Goal: Transaction & Acquisition: Purchase product/service

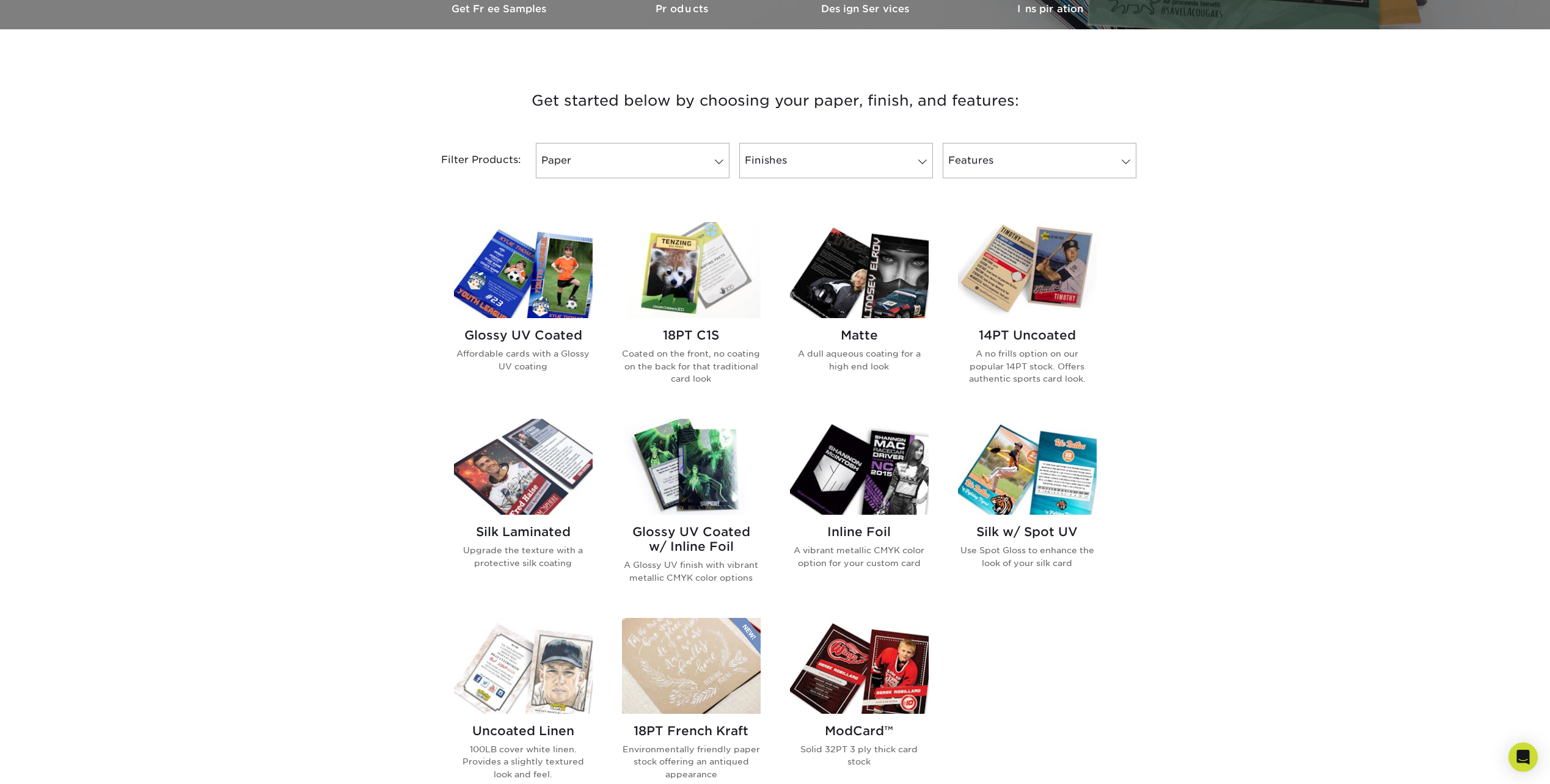
scroll to position [305, 0]
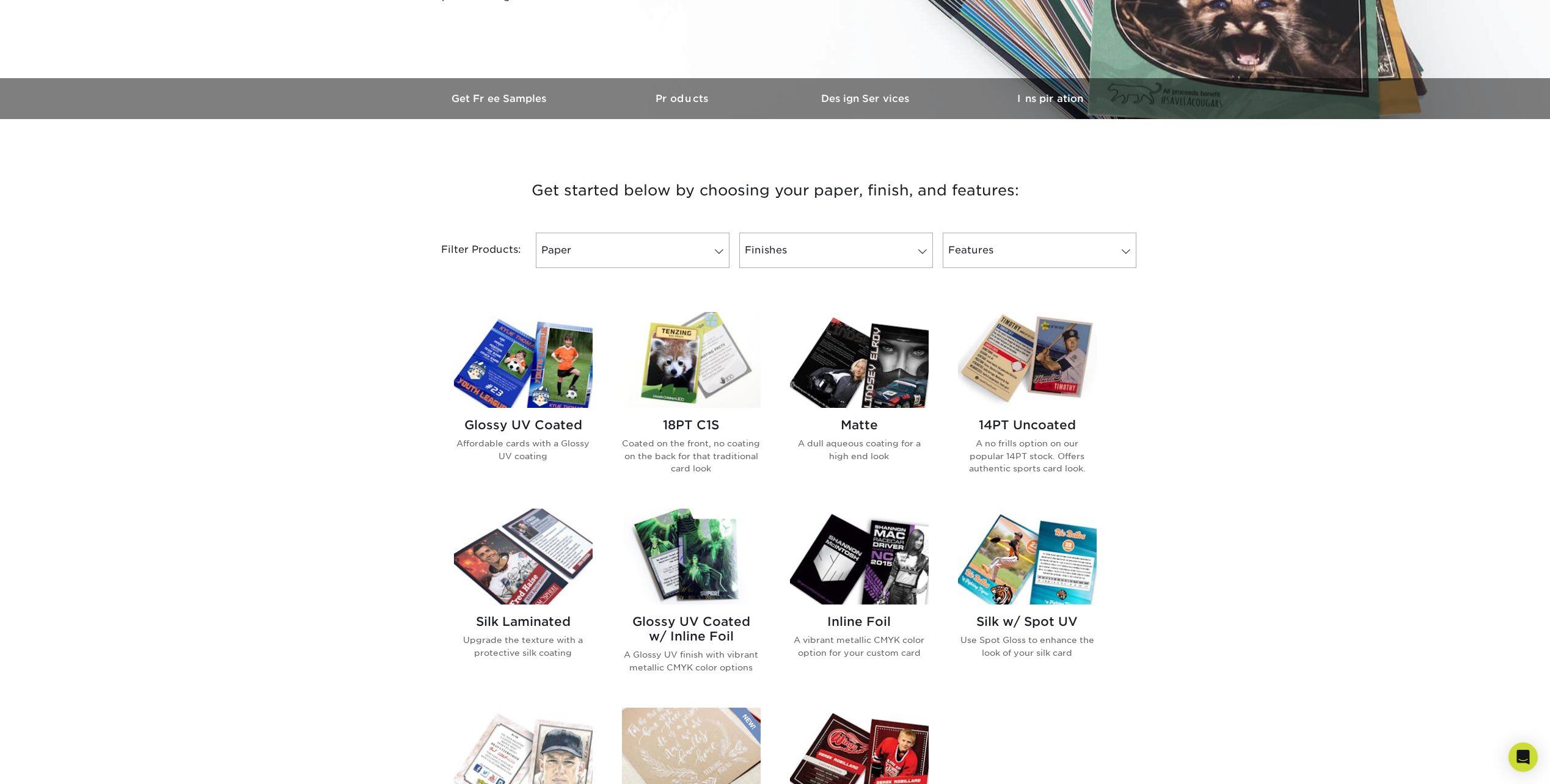
click at [530, 347] on img at bounding box center [523, 360] width 139 height 96
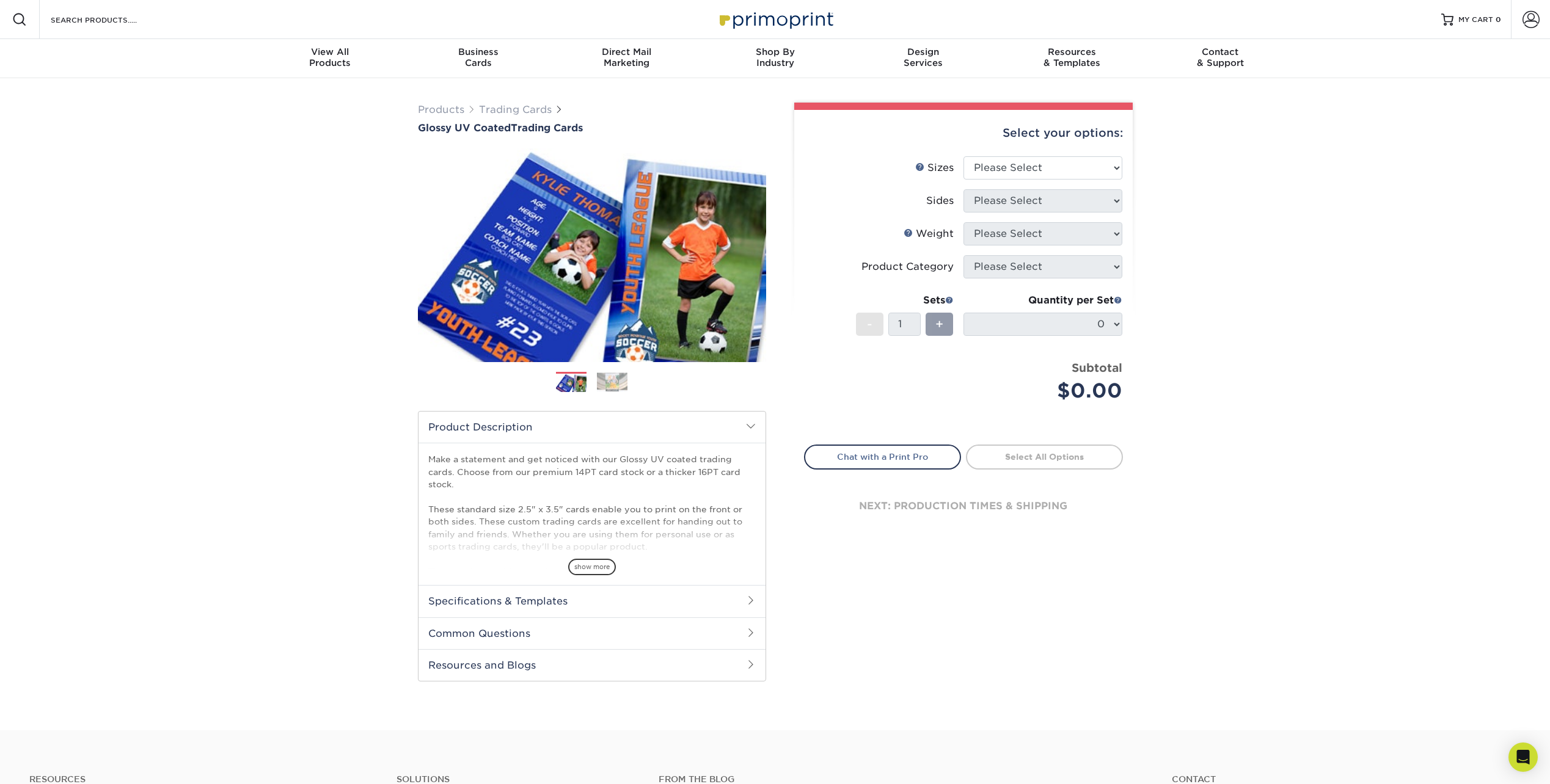
click at [697, 605] on h2 "Specifications & Templates" at bounding box center [591, 601] width 347 height 32
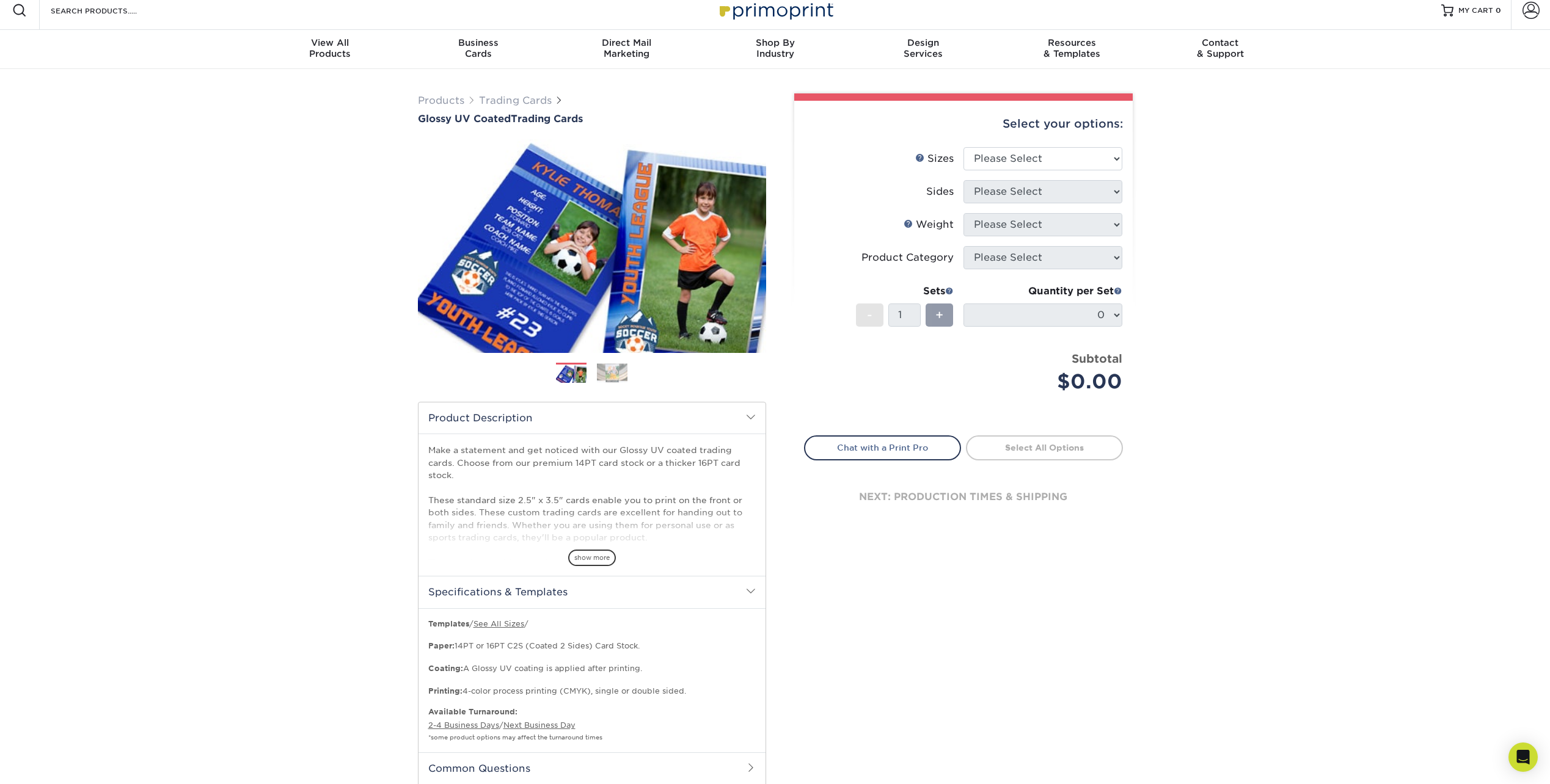
scroll to position [61, 0]
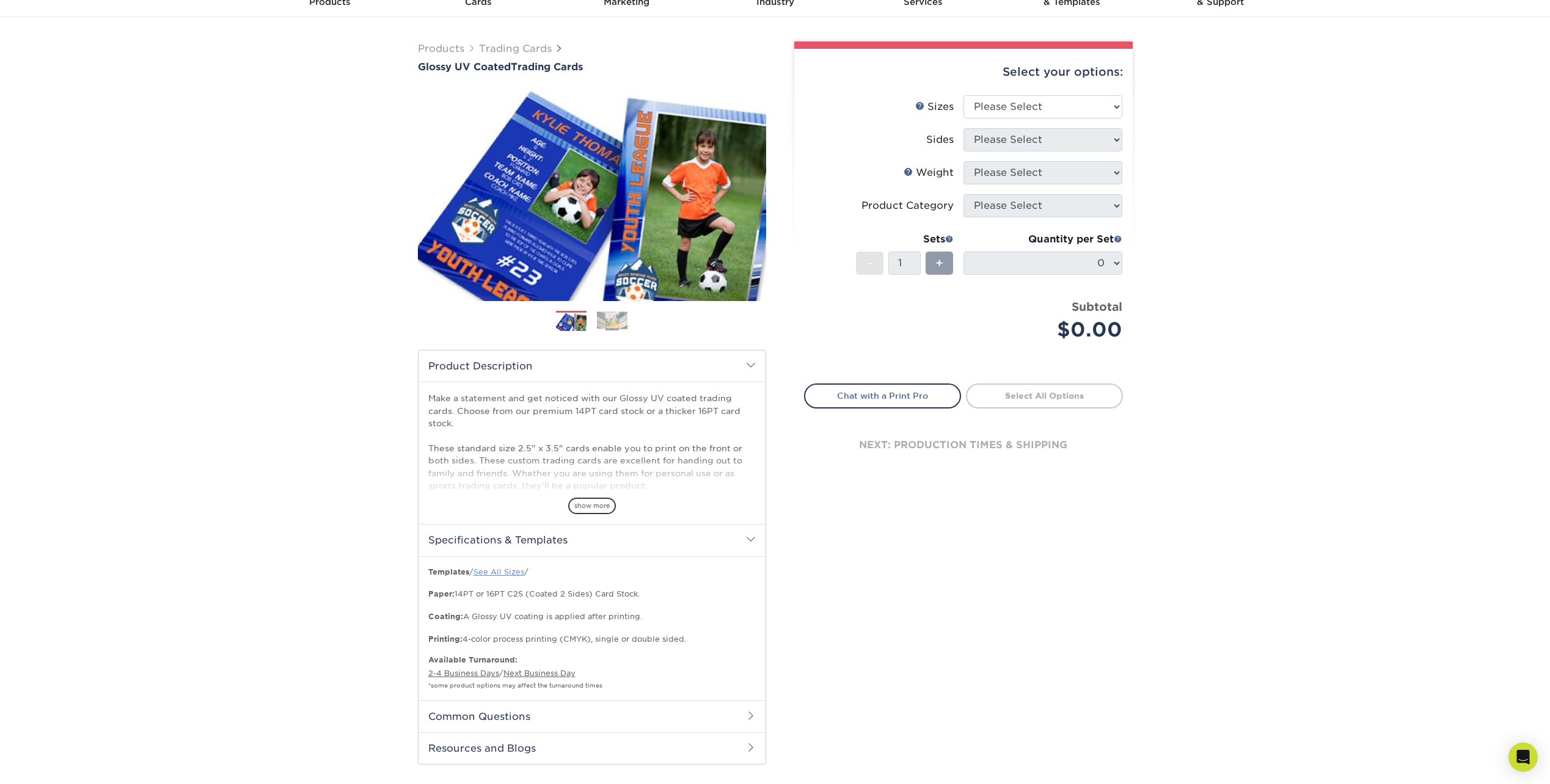
click at [495, 569] on link "See All Sizes" at bounding box center [499, 571] width 50 height 9
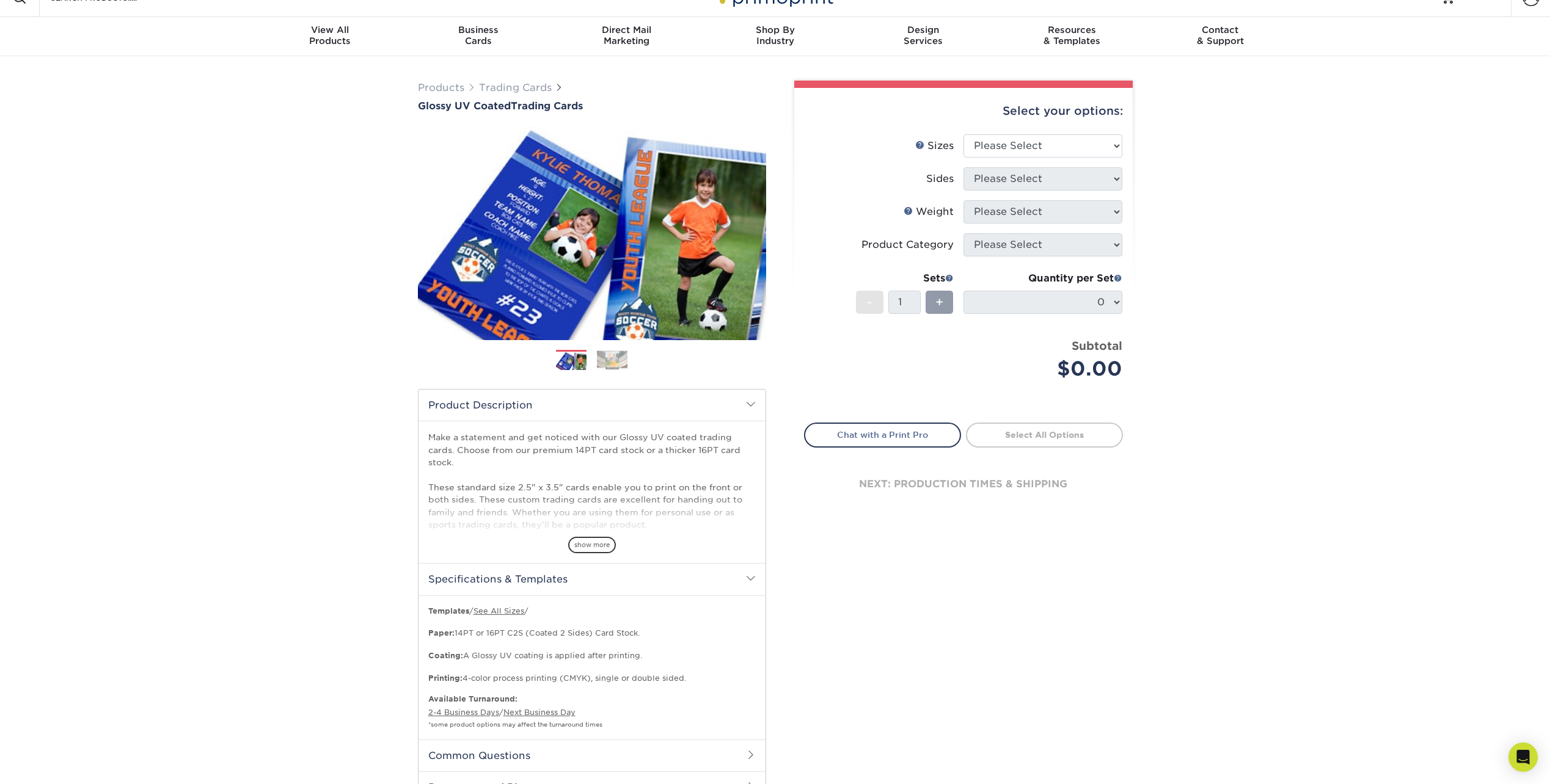
scroll to position [0, 0]
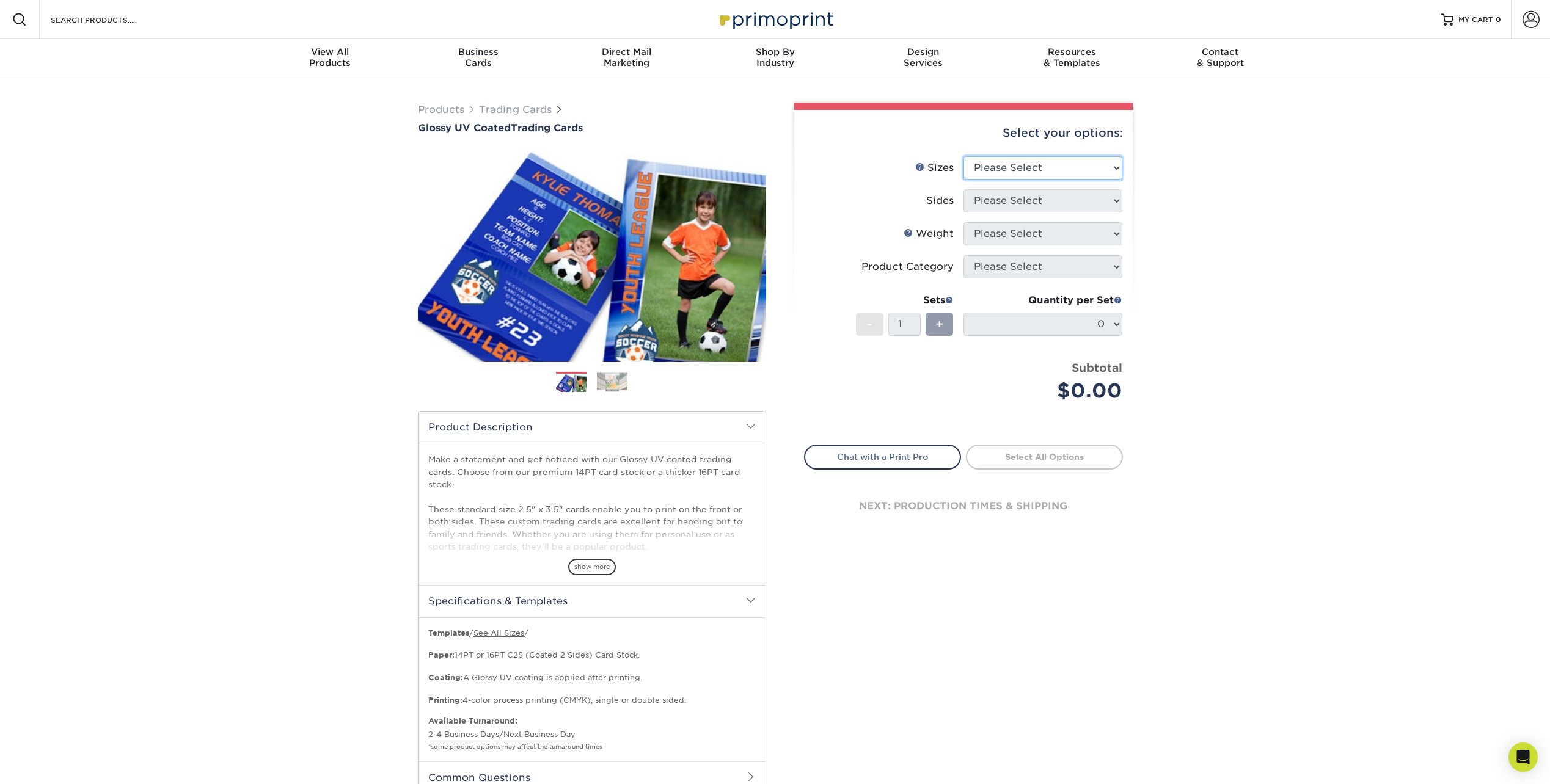
click at [1057, 172] on select "Please Select 2.5" x 3.5"" at bounding box center [1043, 168] width 159 height 24
select select "2.50x3.50"
click at [964, 157] on select "Please Select 2.5" x 3.5"" at bounding box center [1043, 168] width 159 height 24
click at [1051, 204] on select "Please Select Print Both Sides Print Front Only" at bounding box center [1043, 200] width 159 height 24
select select "13abbda7-1d64-4f25-8bb2-c179b224825d"
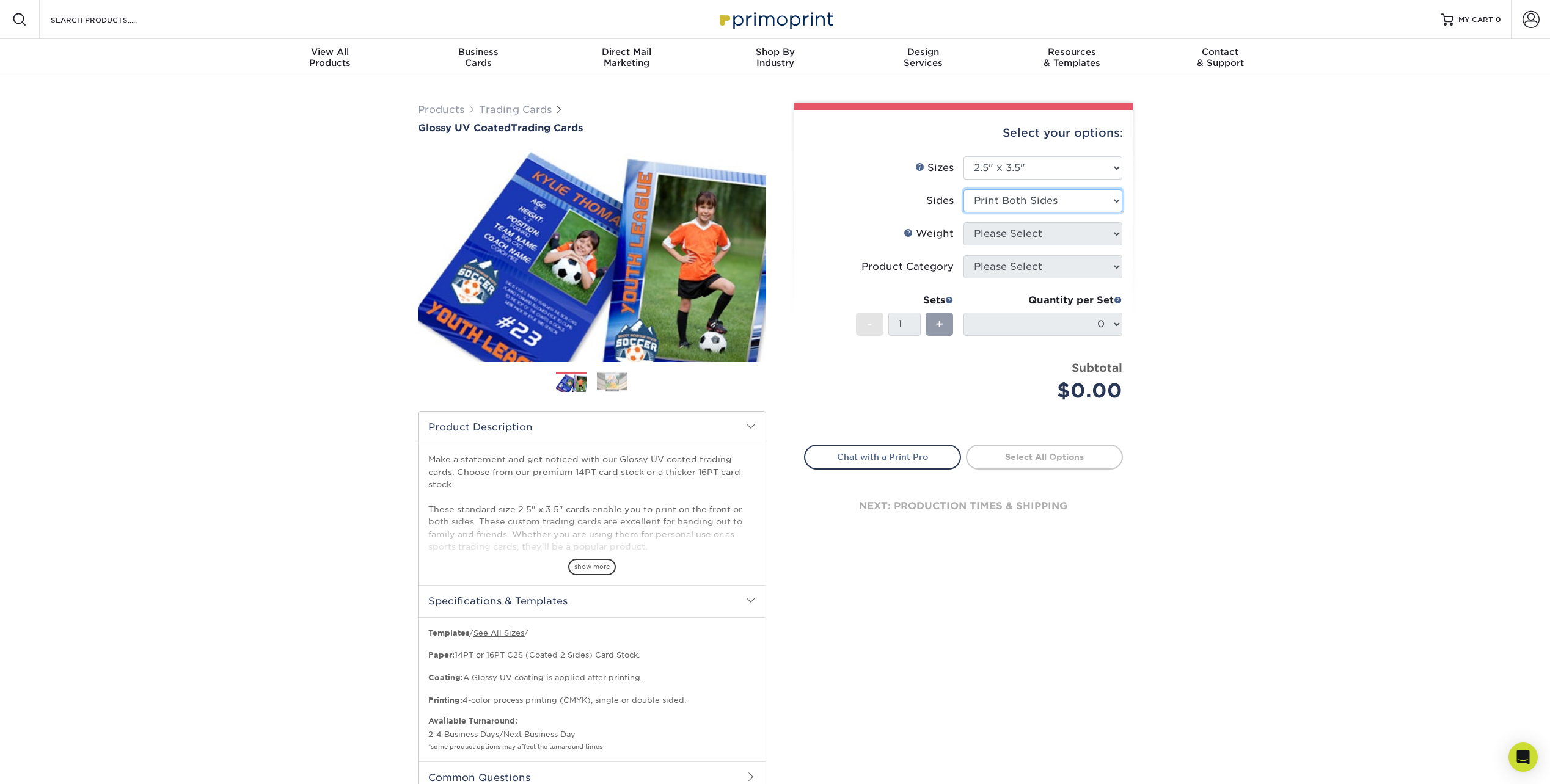
click at [964, 189] on select "Please Select Print Both Sides Print Front Only" at bounding box center [1043, 200] width 159 height 24
click at [1046, 233] on select "Please Select 16PT 14PT 18PT C1S" at bounding box center [1043, 234] width 159 height 24
select select "16PT"
click at [964, 222] on select "Please Select 16PT 14PT 18PT C1S" at bounding box center [1043, 234] width 159 height 24
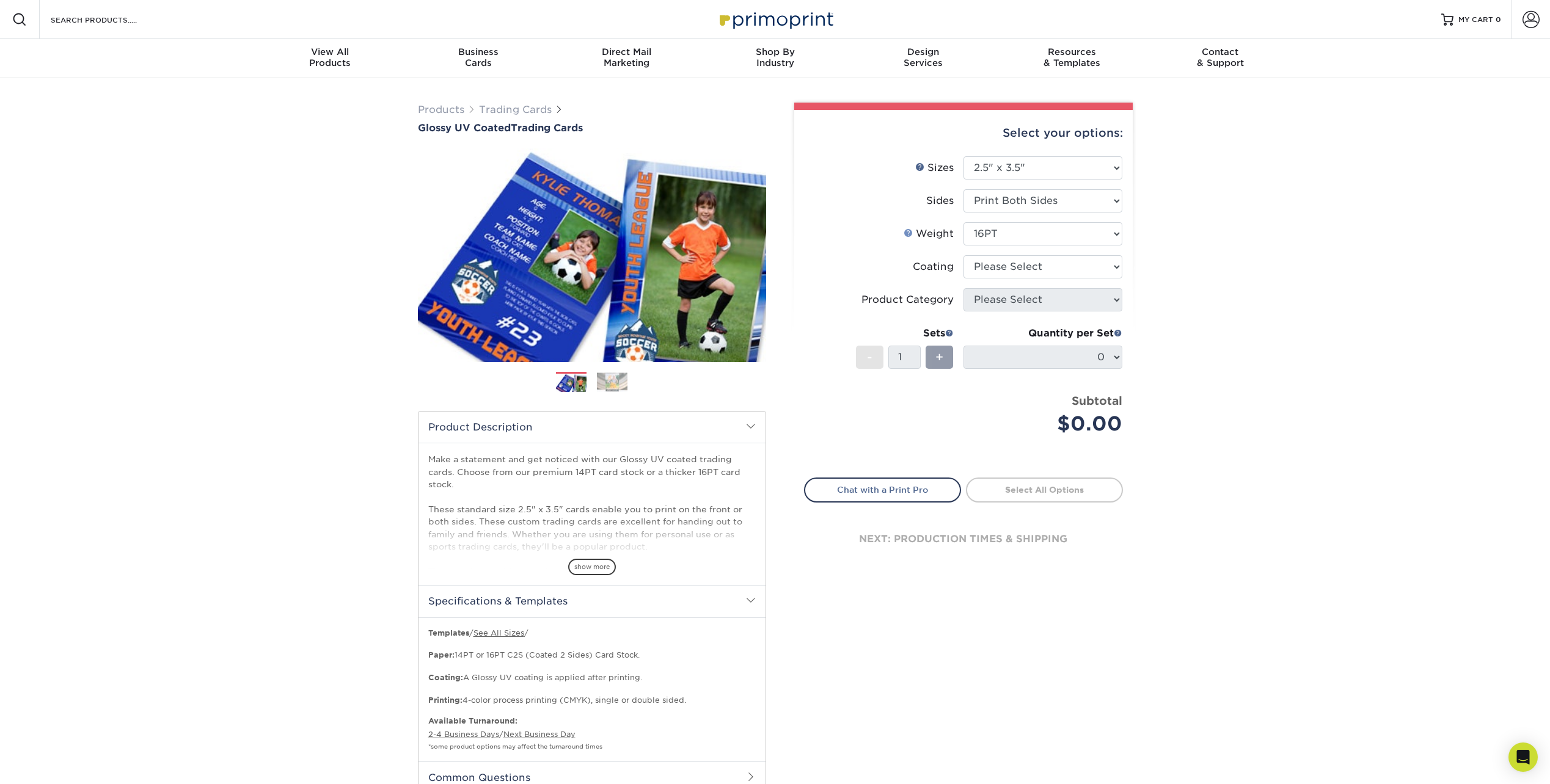
click at [905, 233] on link "Weight Help" at bounding box center [909, 233] width 10 height 10
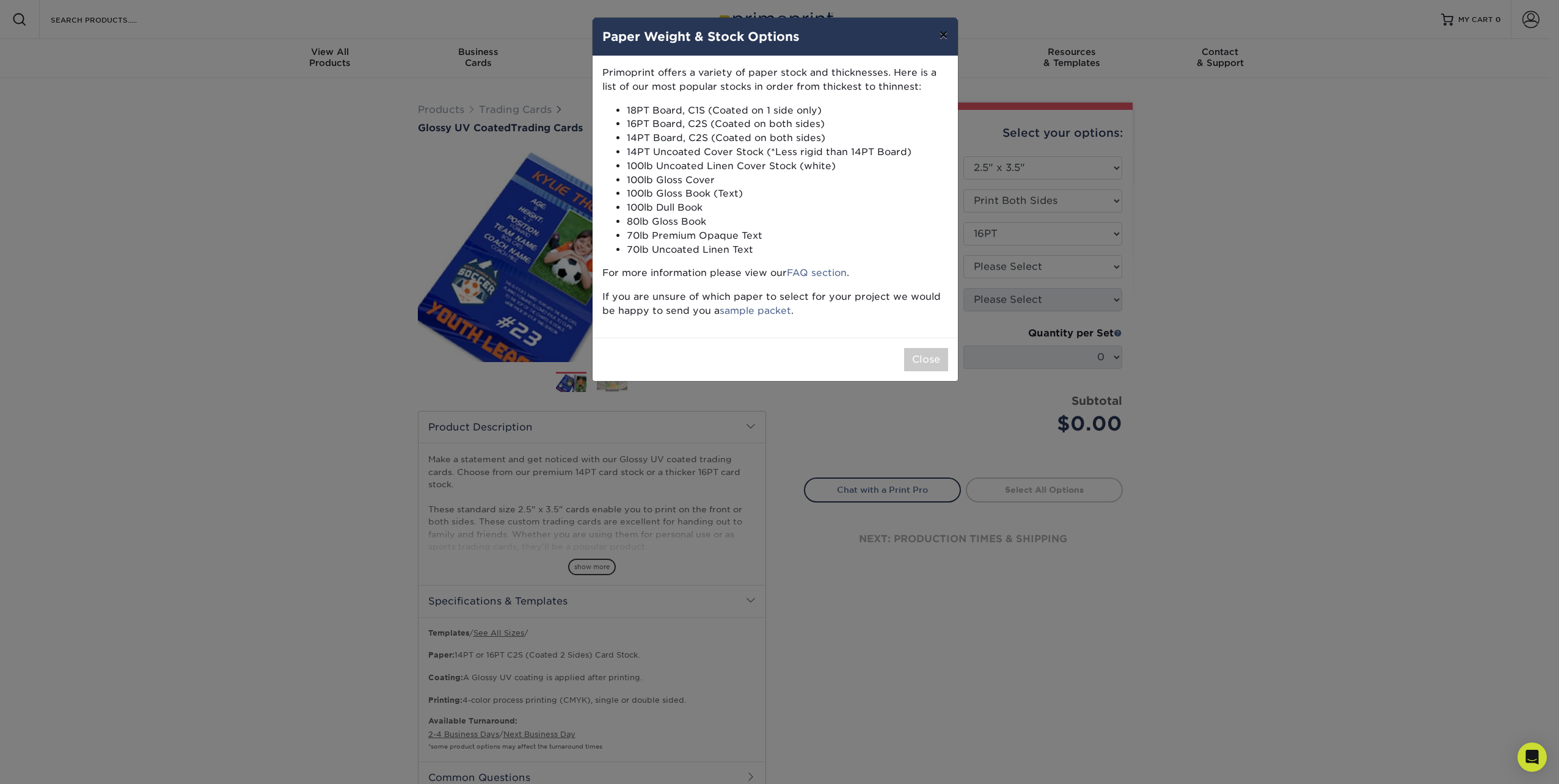
click at [951, 29] on button "×" at bounding box center [943, 35] width 28 height 34
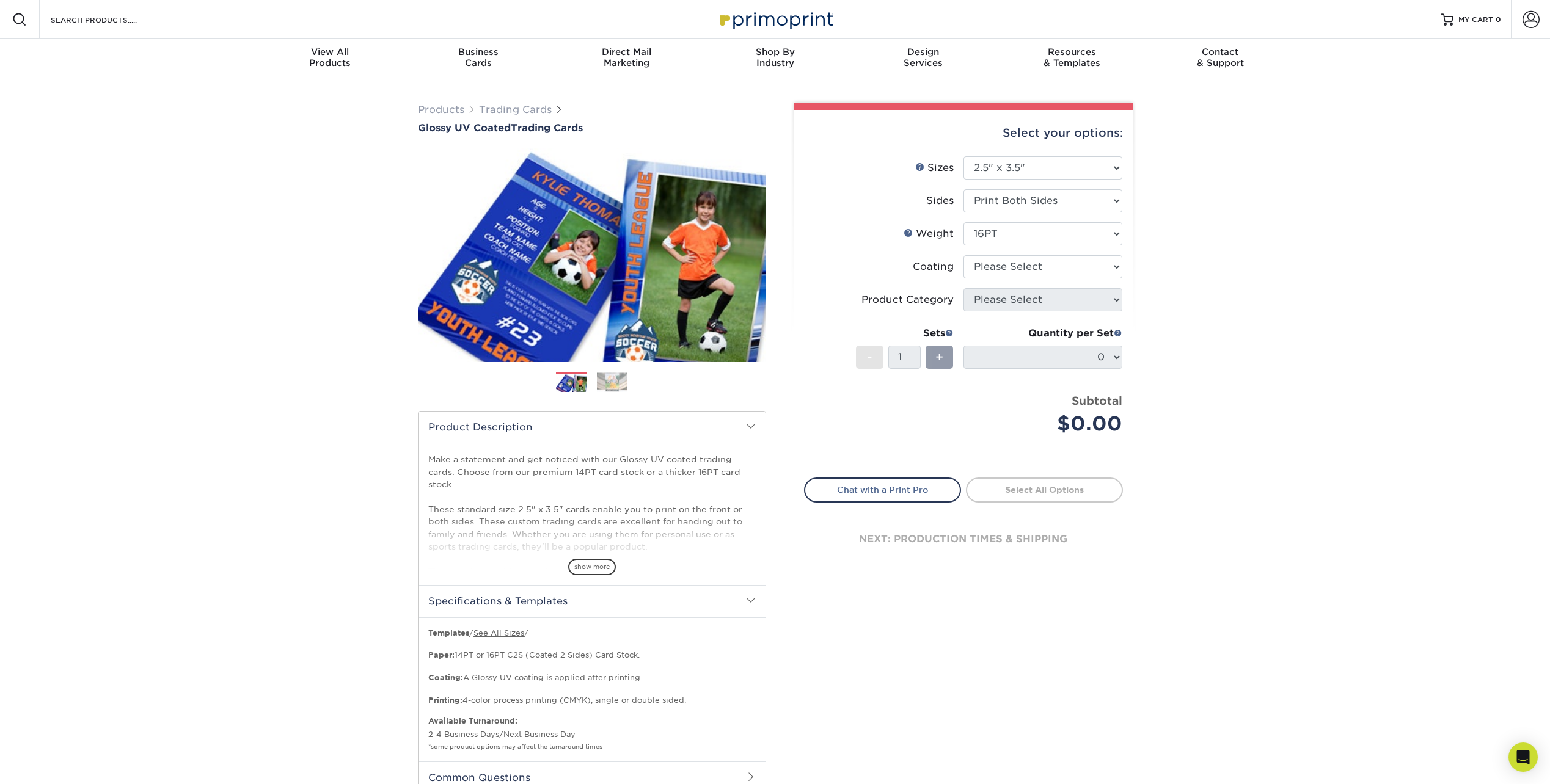
click at [1124, 255] on div "Select your options: Sizes Help Sizes Please Select 2.5" x 3.5" Sides Please Se…" at bounding box center [963, 347] width 339 height 476
click at [1121, 255] on select at bounding box center [1043, 266] width 159 height 24
select select "ae367451-b2b8-45df-a344-0f05b6a12993"
click at [964, 255] on select at bounding box center [1043, 266] width 159 height 24
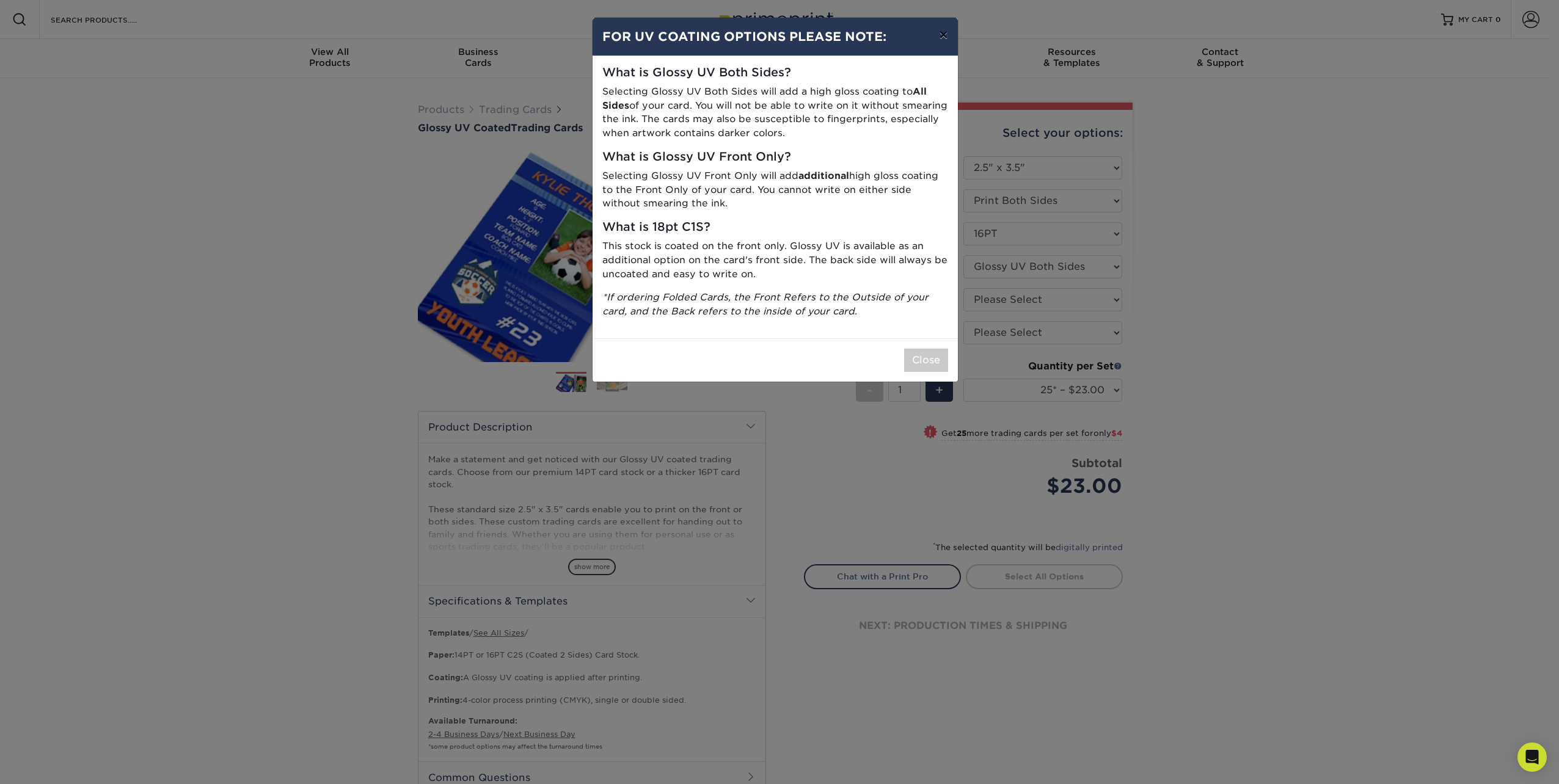
click at [944, 36] on button "×" at bounding box center [943, 35] width 28 height 34
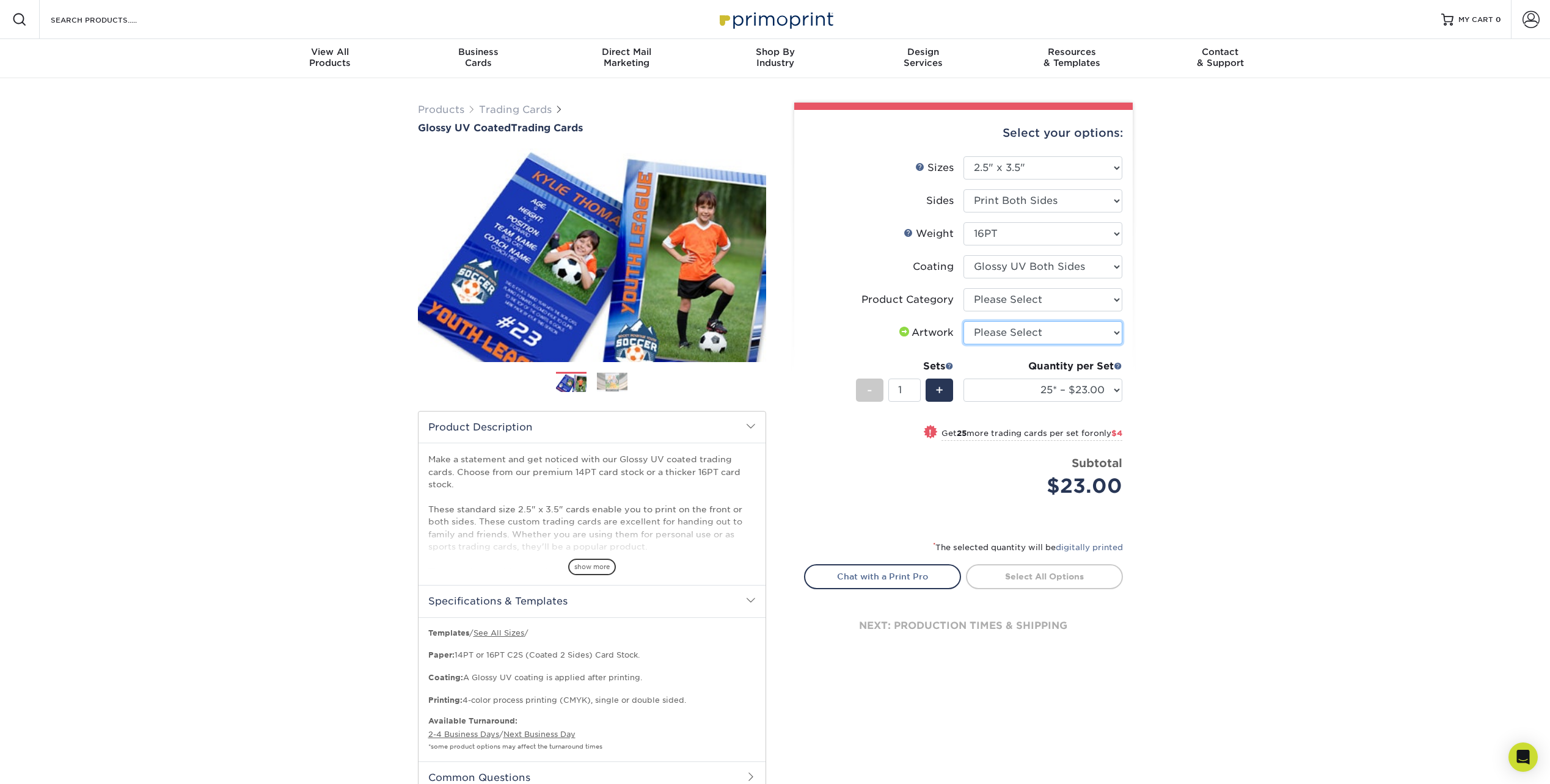
click at [1037, 340] on select "Please Select I will upload files I need a design - $100" at bounding box center [1043, 333] width 159 height 24
click at [1035, 309] on select "Please Select Trading Cards" at bounding box center [1043, 299] width 159 height 24
select select "c2f9bce9-36c2-409d-b101-c29d9d031e18"
click at [964, 288] on select "Please Select Trading Cards" at bounding box center [1043, 299] width 159 height 24
click at [1195, 326] on div "Products Trading Cards Glossy UV Coated Trading Cards Previous Next /" at bounding box center [775, 476] width 1550 height 796
